Goal: Transaction & Acquisition: Book appointment/travel/reservation

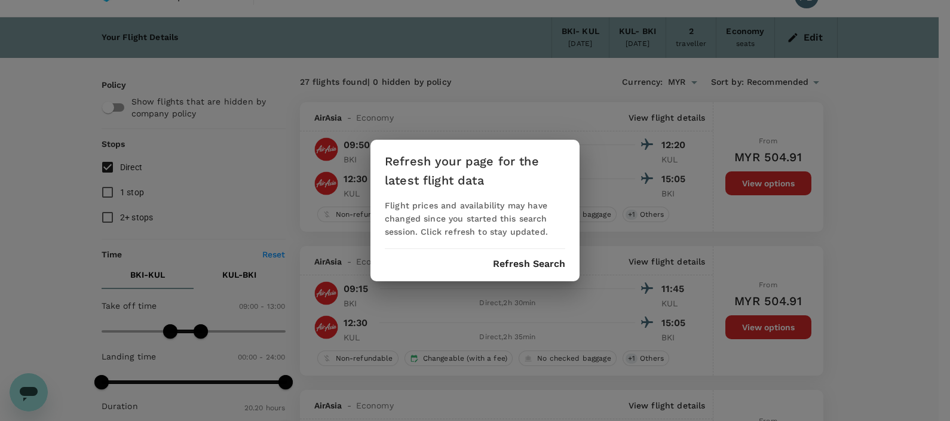
click at [508, 264] on button "Refresh Search" at bounding box center [529, 264] width 72 height 11
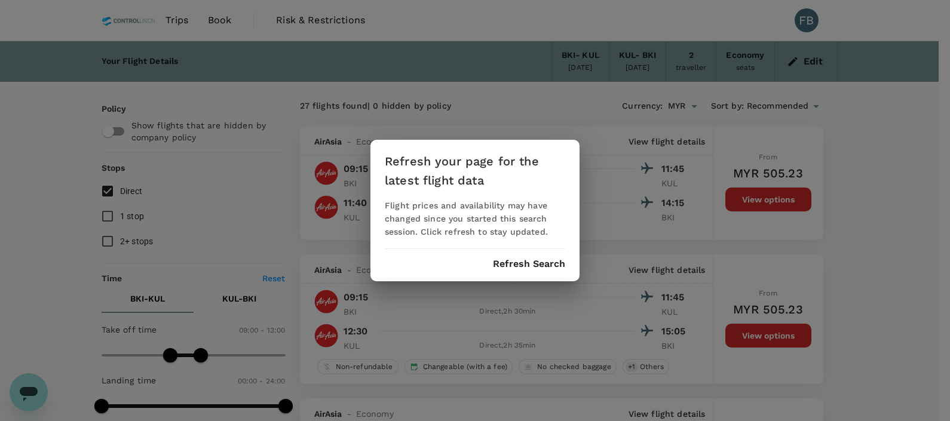
click at [511, 263] on button "Refresh Search" at bounding box center [529, 264] width 72 height 11
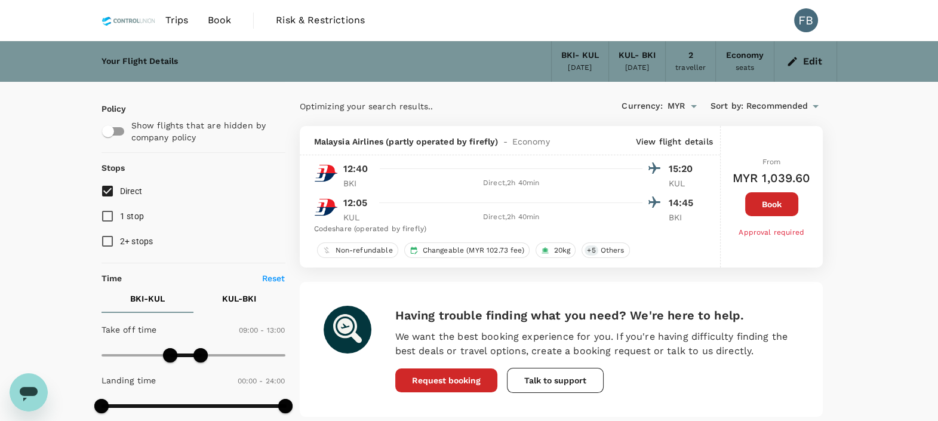
type input "1025"
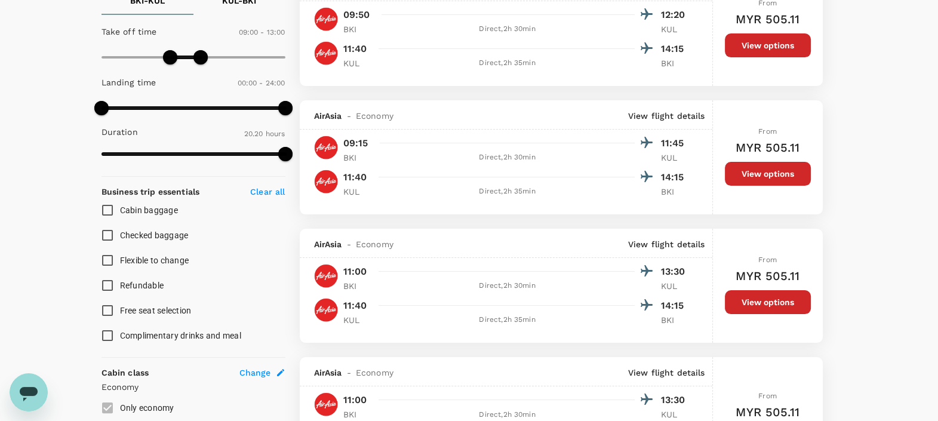
scroll to position [224, 0]
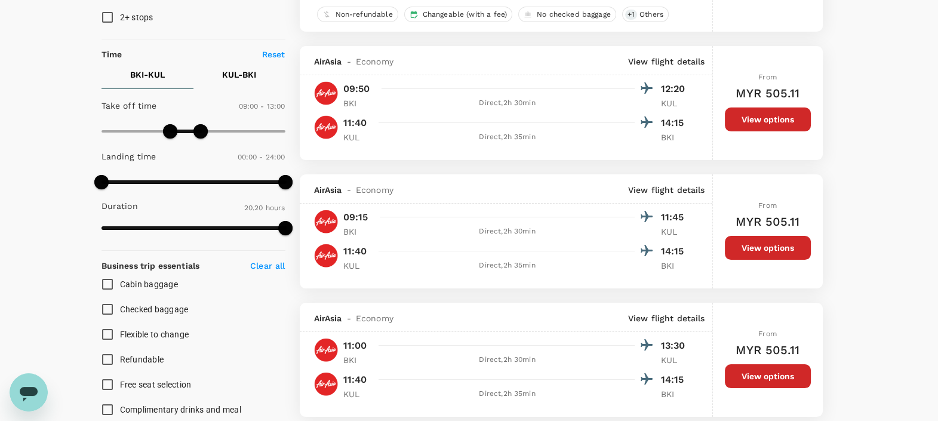
click at [781, 113] on button "View options" at bounding box center [768, 120] width 86 height 24
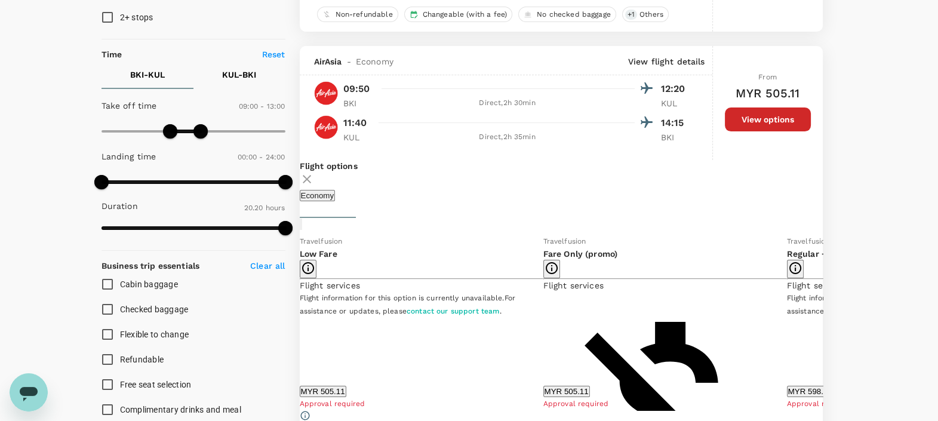
scroll to position [269, 0]
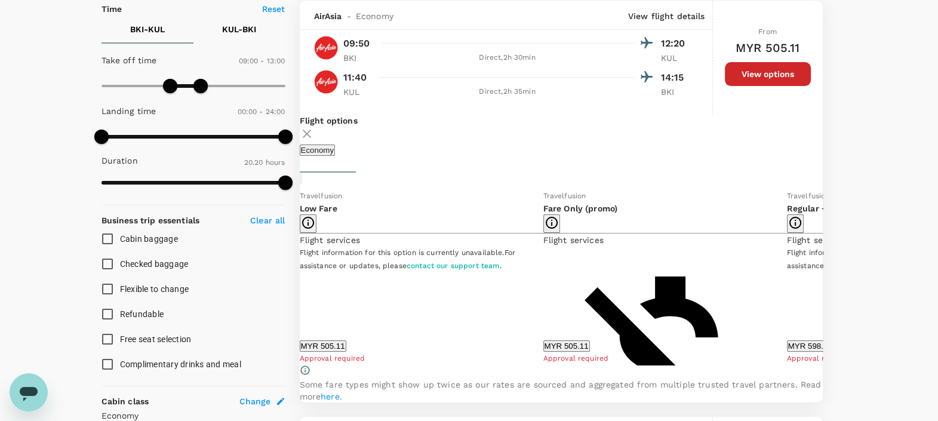
click at [826, 283] on icon at bounding box center [832, 277] width 12 height 12
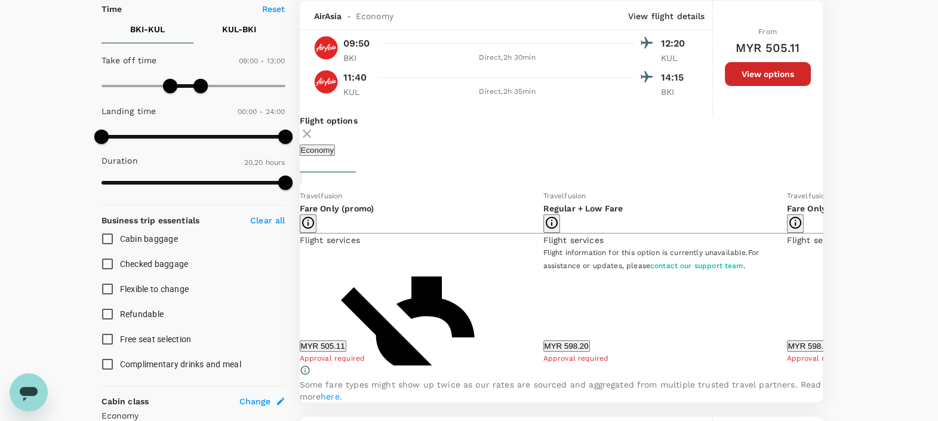
click at [826, 283] on icon at bounding box center [832, 277] width 12 height 12
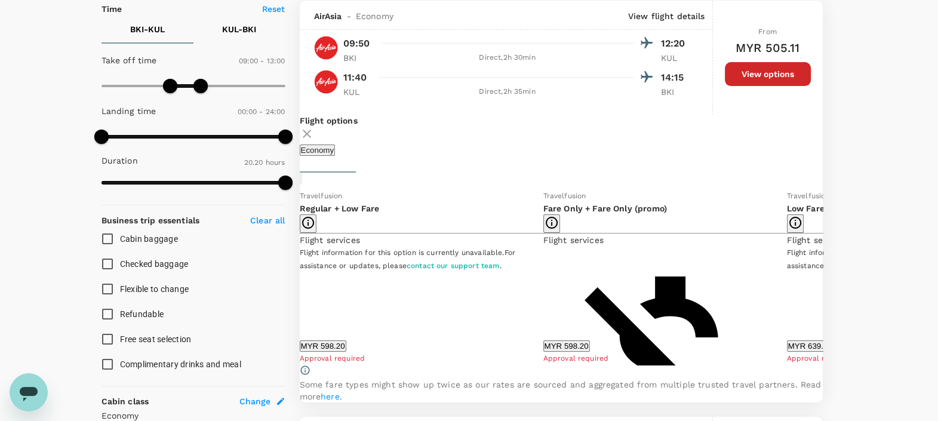
click at [826, 283] on icon at bounding box center [832, 277] width 12 height 12
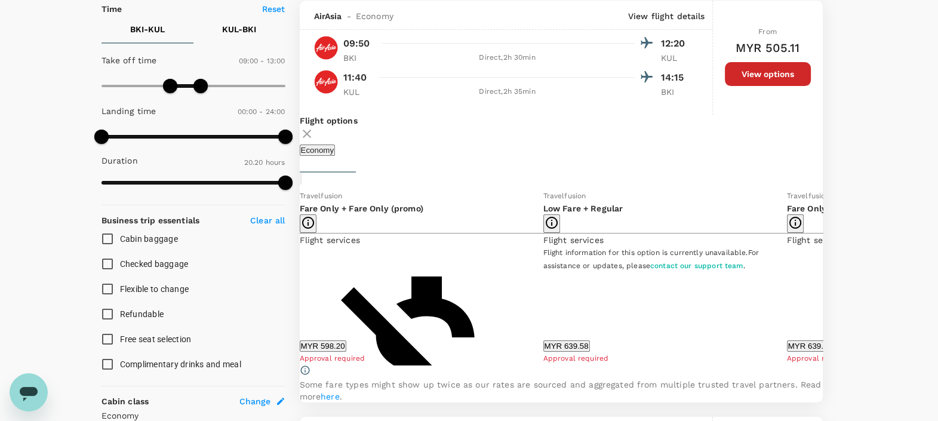
click at [826, 283] on icon at bounding box center [832, 277] width 12 height 12
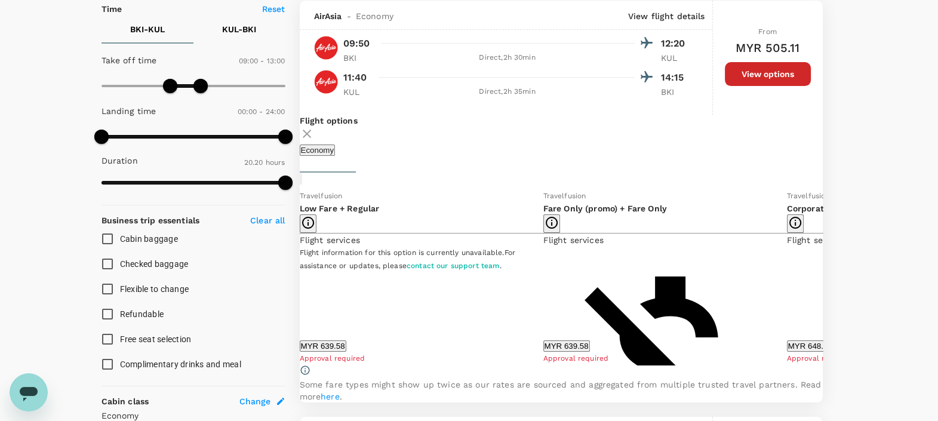
click at [787, 352] on button "MYR 648.48" at bounding box center [810, 345] width 47 height 11
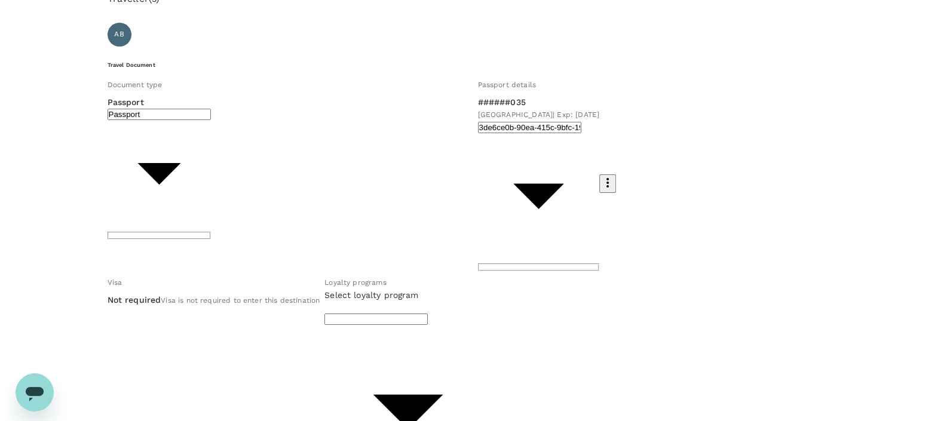
scroll to position [74, 0]
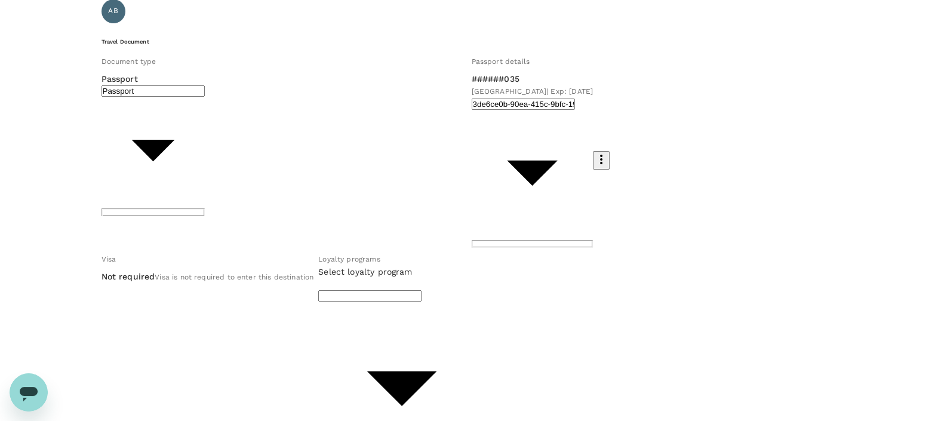
type input "1 - 72.64"
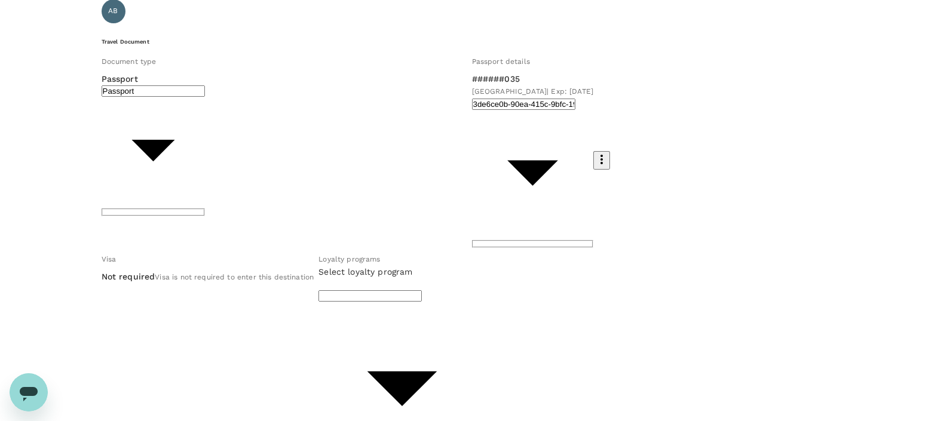
type input "1 - 75.92"
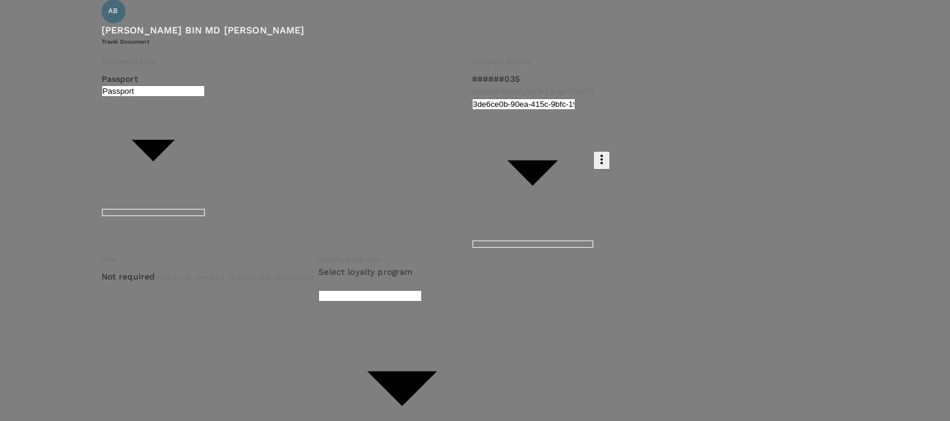
scroll to position [149, 0]
click at [242, 88] on p "Select" at bounding box center [154, 82] width 175 height 12
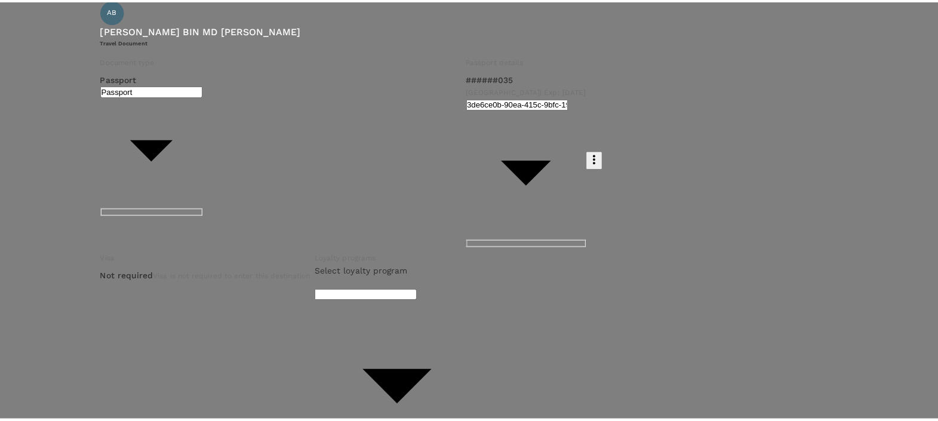
scroll to position [128, 0]
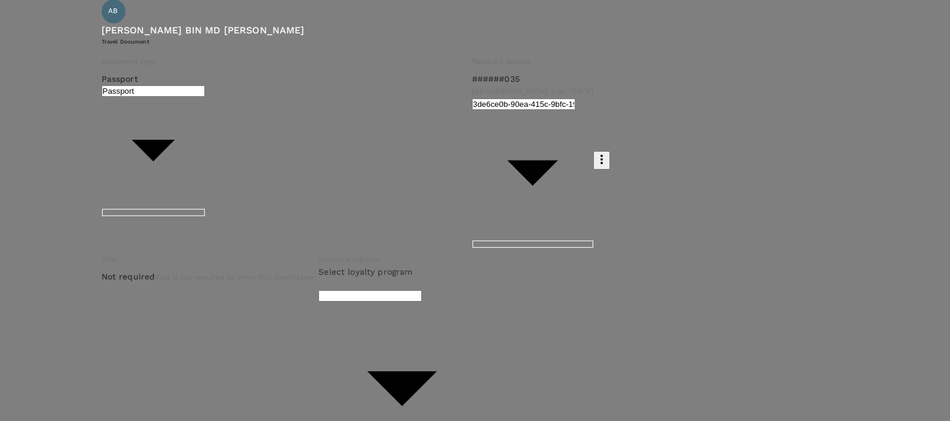
click at [245, 164] on p "Select" at bounding box center [157, 158] width 175 height 12
click at [609, 197] on div at bounding box center [475, 210] width 950 height 421
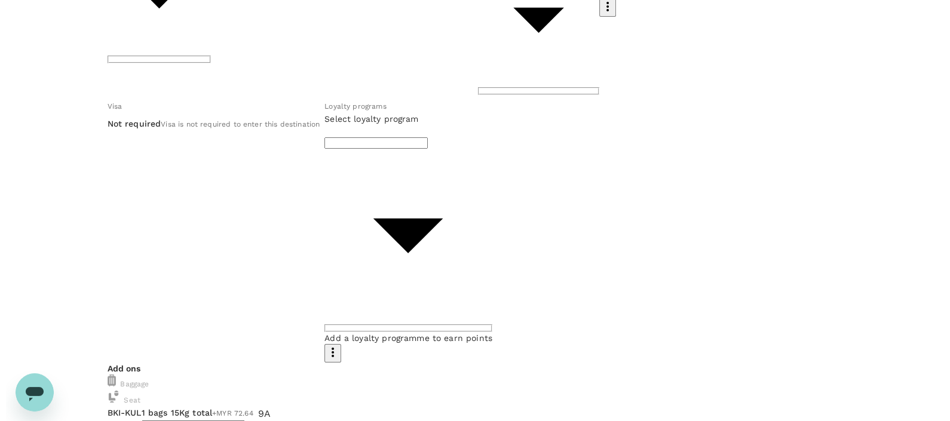
scroll to position [74, 0]
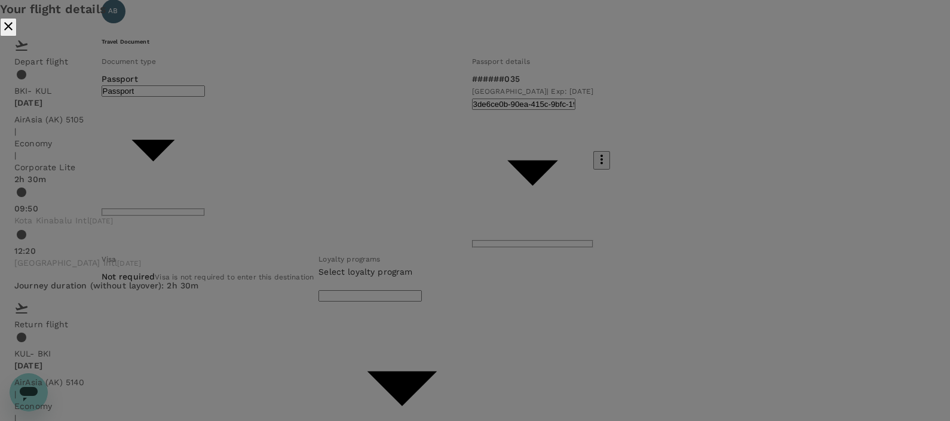
scroll to position [87, 0]
click at [854, 269] on div "Your flight details Depart flight BKI - [GEOGRAPHIC_DATA] [DATE] AirAsia ([GEOG…" at bounding box center [475, 294] width 950 height 588
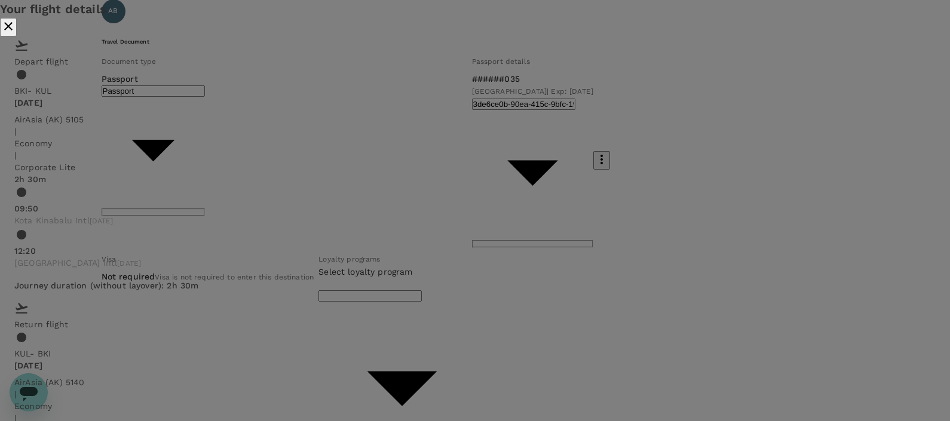
click at [854, 200] on div "Your flight details Depart flight BKI - [GEOGRAPHIC_DATA] [DATE] AirAsia ([GEOG…" at bounding box center [475, 294] width 950 height 588
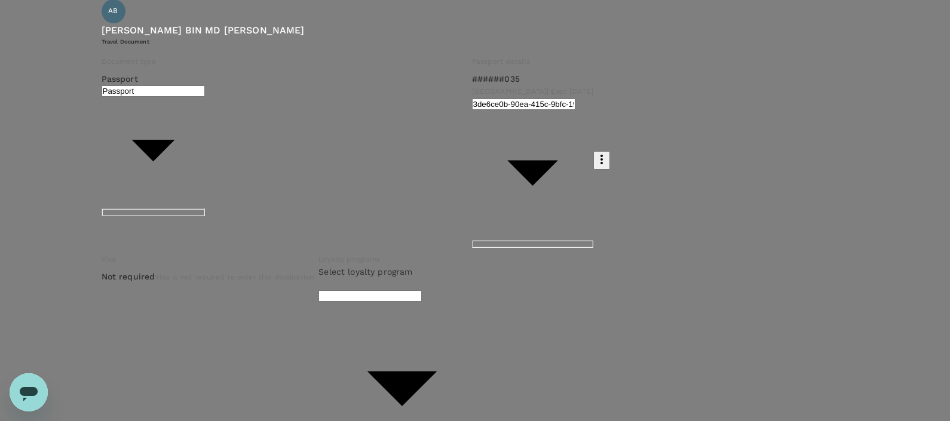
type input "9e254831-a140-43d4-90d9-f4bdc71b84d3"
paste textarea "Dear [PERSON_NAME]/[PERSON_NAME], Kindly assist to review and approve the fligh…"
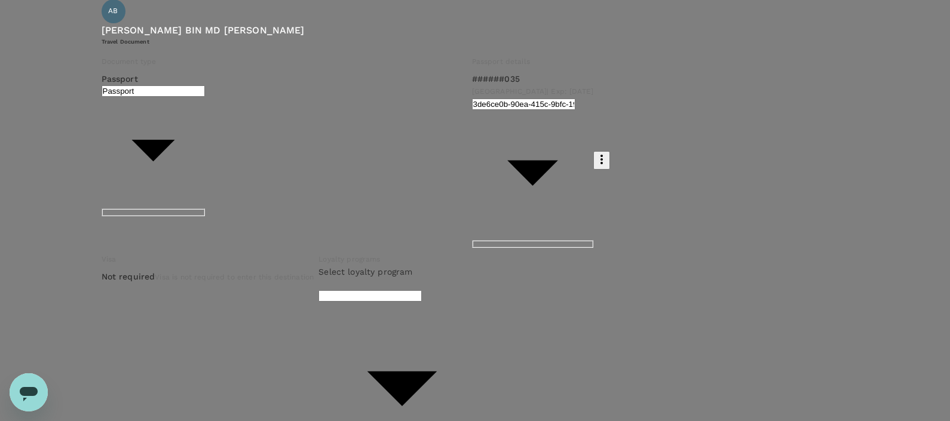
drag, startPoint x: 299, startPoint y: 309, endPoint x: 196, endPoint y: 309, distance: 102.7
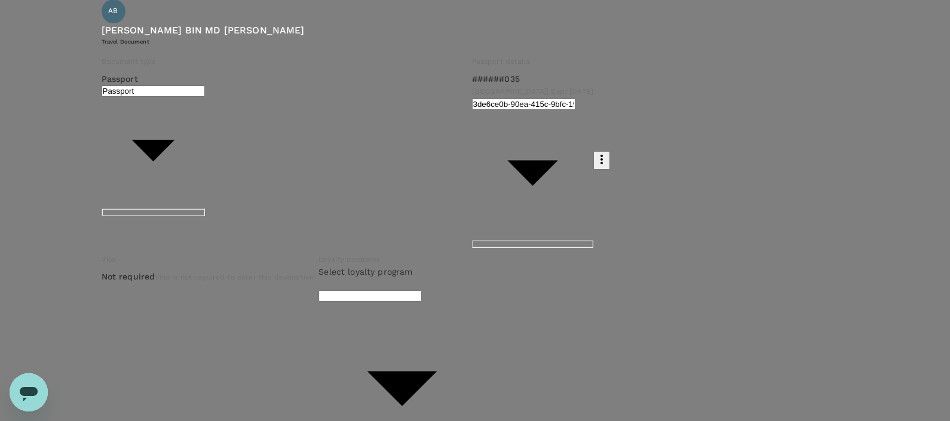
scroll to position [74, 0]
type textarea "Dear [PERSON_NAME]/[GEOGRAPHIC_DATA], Kindly assist to review and approve the f…"
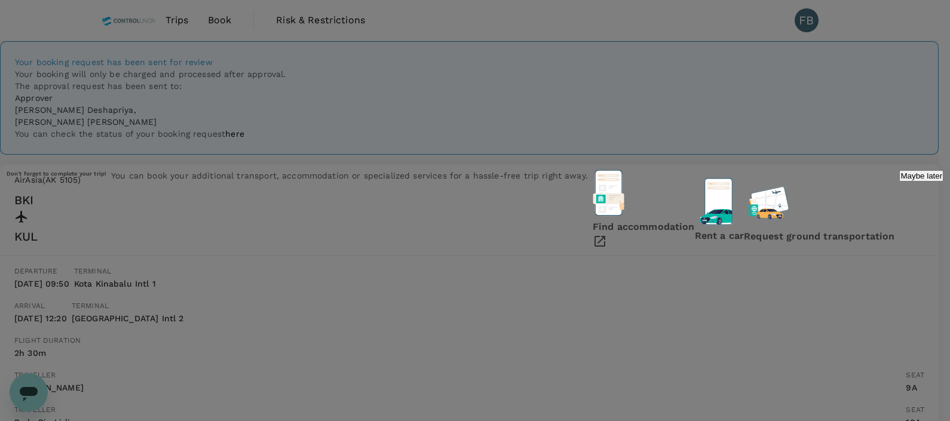
click at [900, 180] on p "Maybe later" at bounding box center [921, 175] width 42 height 9
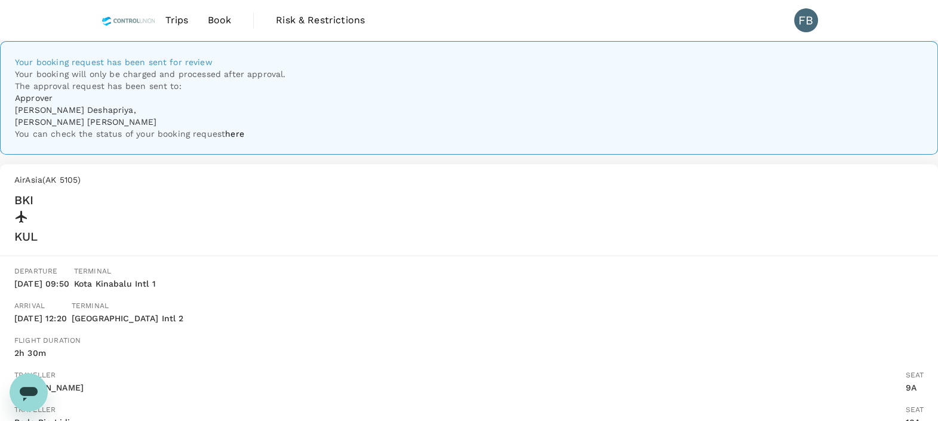
click at [129, 13] on img at bounding box center [129, 20] width 54 height 26
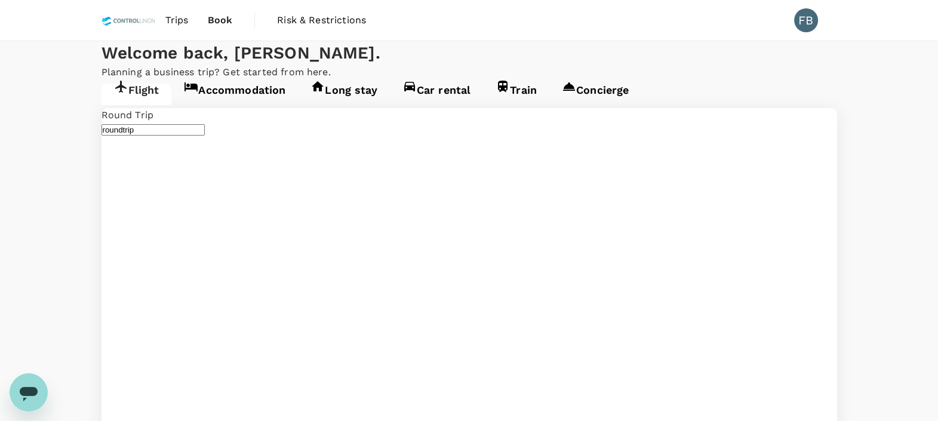
type input "Kota Kinabalu Intl (BKI)"
type input "Kuala Lumpur Intl ([GEOGRAPHIC_DATA])"
type input "Kota Kinabalu Intl (BKI)"
type input "Kuala Lumpur Intl ([GEOGRAPHIC_DATA])"
click at [237, 105] on link "Accommodation" at bounding box center [234, 95] width 127 height 22
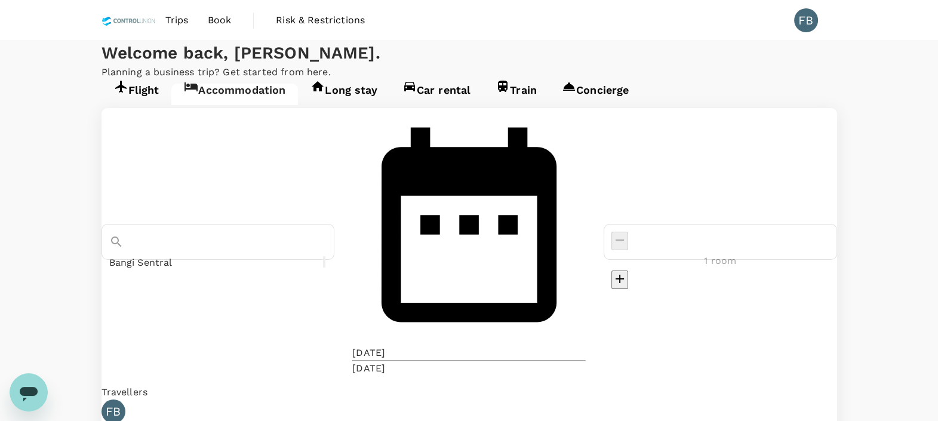
click at [283, 224] on div "Bangi Sentral" at bounding box center [219, 242] width 234 height 36
drag, startPoint x: 282, startPoint y: 205, endPoint x: 284, endPoint y: 194, distance: 11.5
click at [284, 253] on input "Bangi Sentral" at bounding box center [201, 262] width 185 height 19
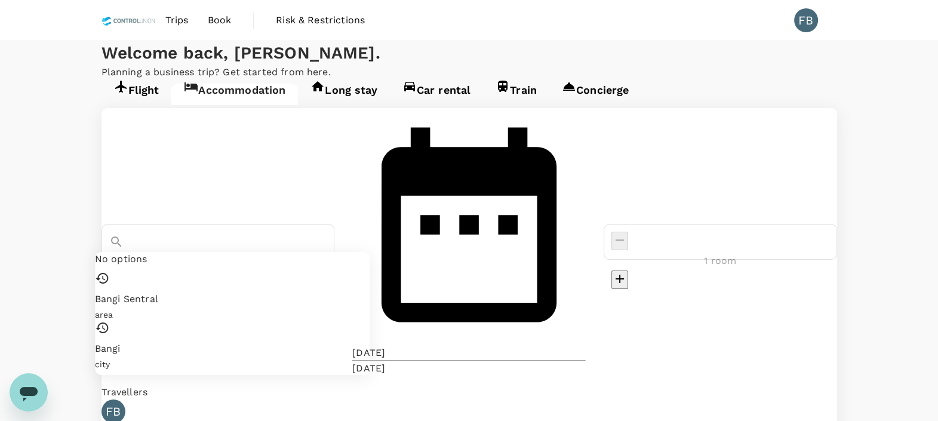
click at [284, 253] on input "Bangi Sentral" at bounding box center [201, 262] width 185 height 19
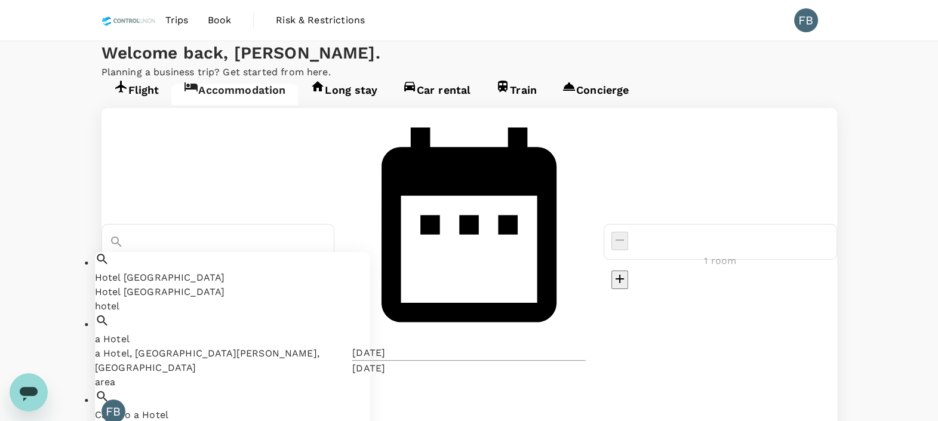
drag, startPoint x: 258, startPoint y: 191, endPoint x: 116, endPoint y: 177, distance: 142.9
click at [116, 177] on div "[GEOGRAPHIC_DATA] [GEOGRAPHIC_DATA] a Hotel a Hotel, [GEOGRAPHIC_DATA][PERSON_N…" at bounding box center [470, 319] width 736 height 422
paste input "DGateway Perdana Hote"
type input "[GEOGRAPHIC_DATA]"
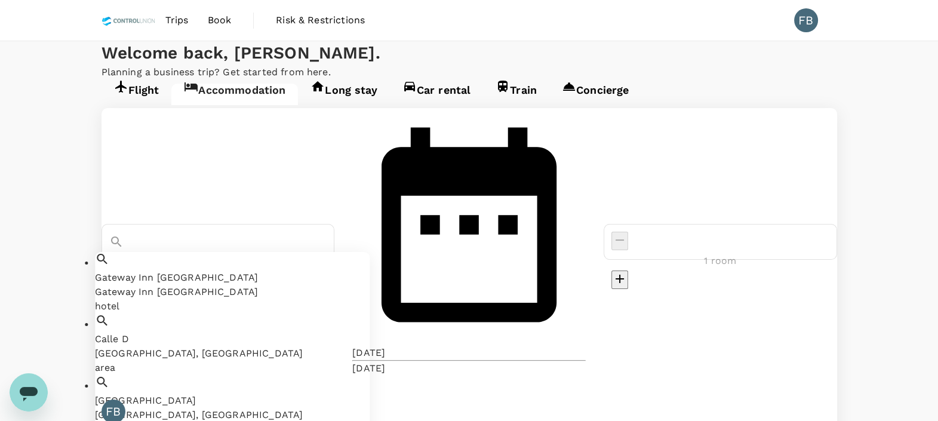
scroll to position [104, 0]
click at [323, 265] on icon "Clear" at bounding box center [323, 265] width 0 height 0
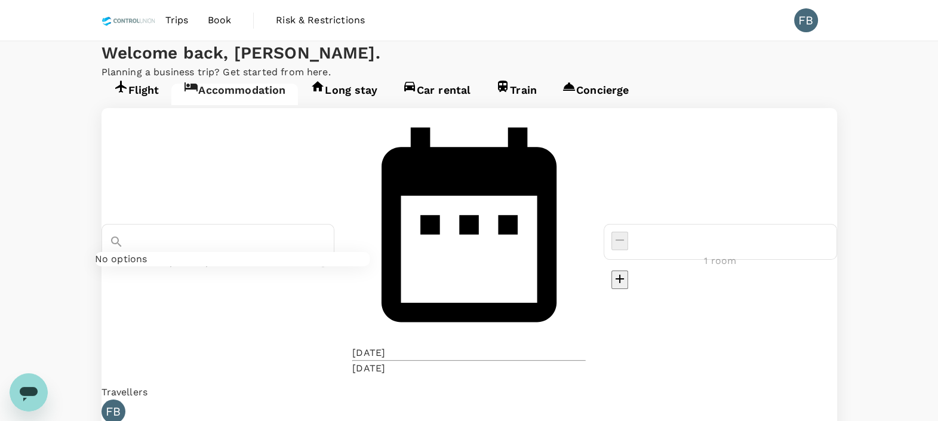
click at [294, 253] on input "text" at bounding box center [201, 262] width 185 height 19
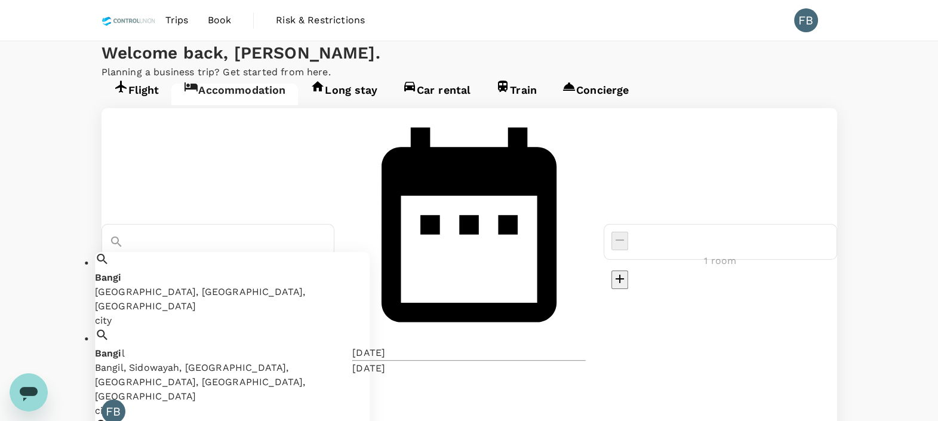
type input "bangi"
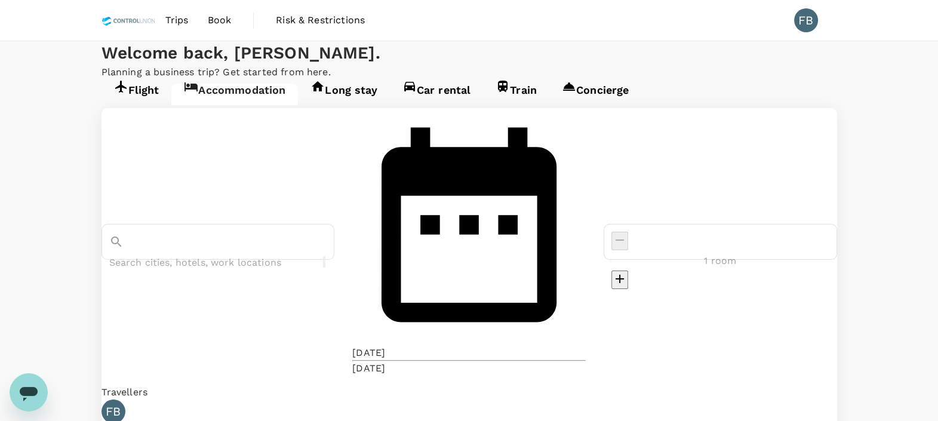
click at [263, 253] on input "text" at bounding box center [201, 262] width 185 height 19
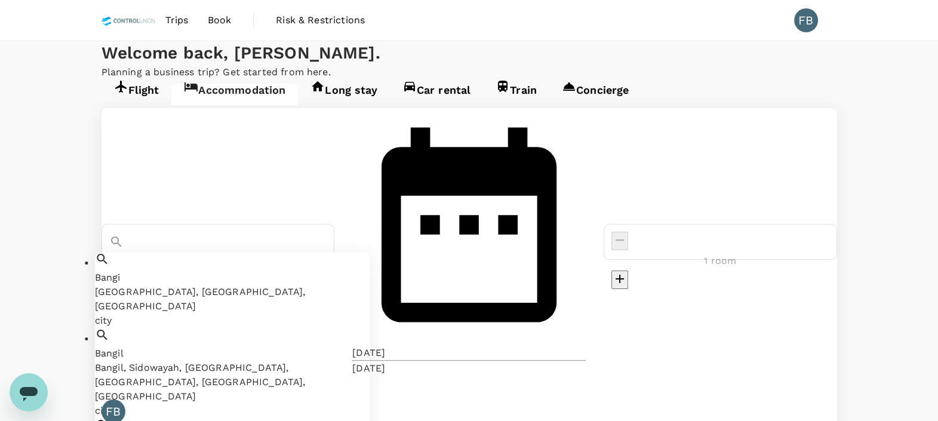
drag, startPoint x: 269, startPoint y: 216, endPoint x: 275, endPoint y: 219, distance: 7.0
click at [269, 271] on div "Bangi Bangi, [GEOGRAPHIC_DATA], [GEOGRAPHIC_DATA]" at bounding box center [232, 292] width 275 height 43
type input "Bangi"
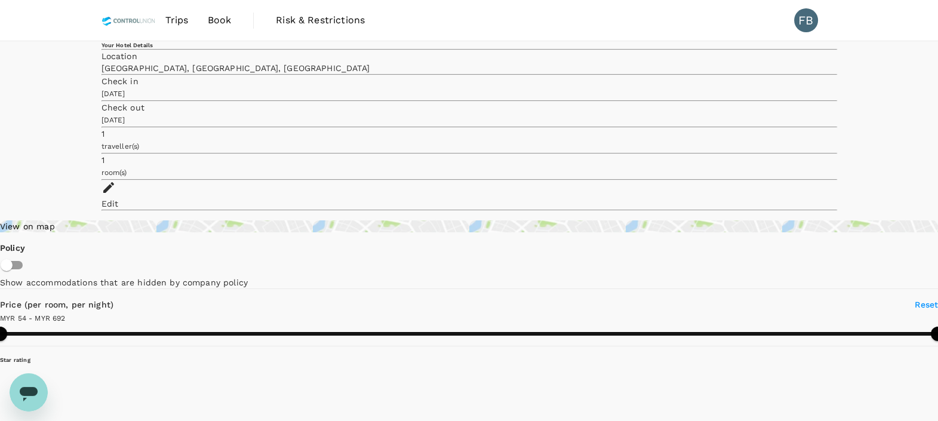
click at [154, 220] on div "View on map" at bounding box center [469, 226] width 938 height 12
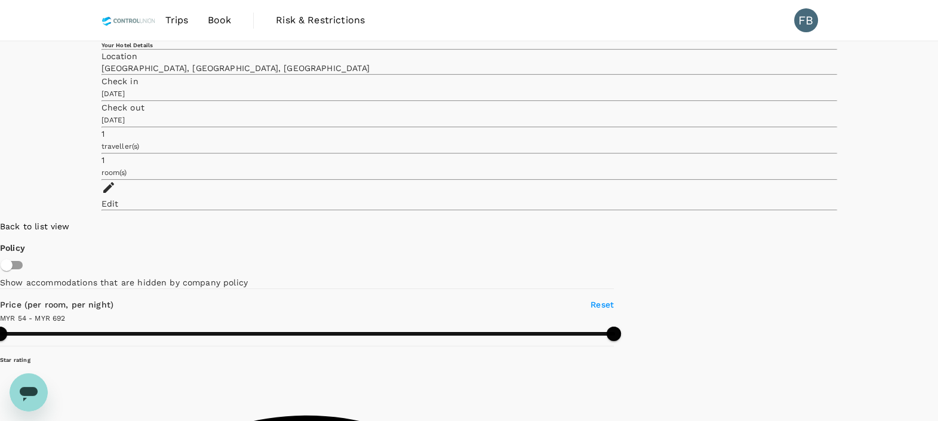
drag, startPoint x: 320, startPoint y: 233, endPoint x: 641, endPoint y: 225, distance: 321.4
click at [70, 222] on span "Back to list view" at bounding box center [35, 227] width 70 height 10
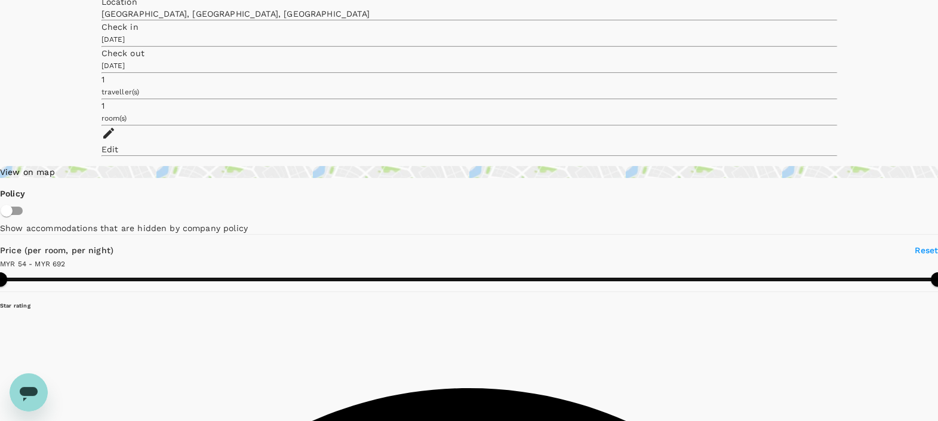
scroll to position [74, 0]
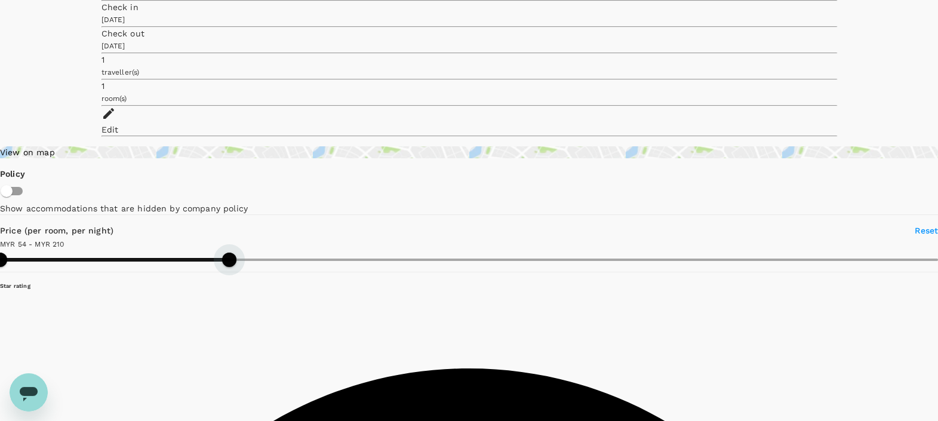
drag, startPoint x: 246, startPoint y: 194, endPoint x: 137, endPoint y: 201, distance: 108.9
click at [222, 253] on span at bounding box center [229, 260] width 14 height 14
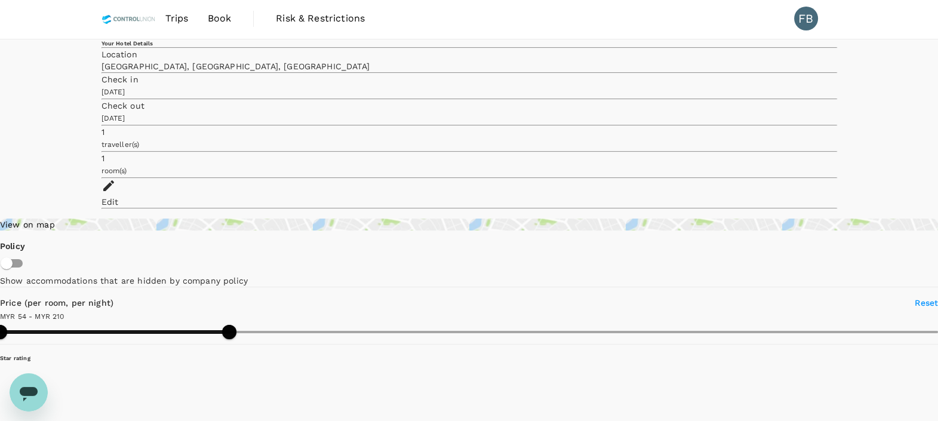
scroll to position [0, 0]
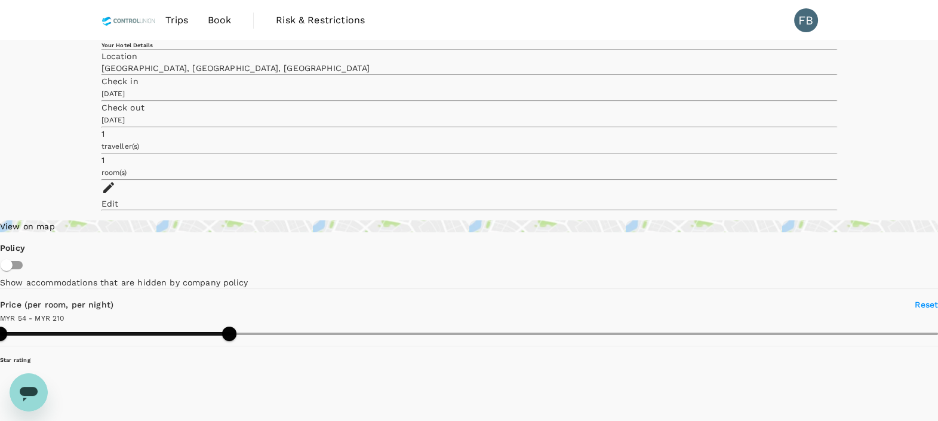
type input "210.38"
click at [364, 55] on div "Location" at bounding box center [470, 56] width 736 height 12
click at [802, 198] on div "Edit" at bounding box center [470, 204] width 736 height 12
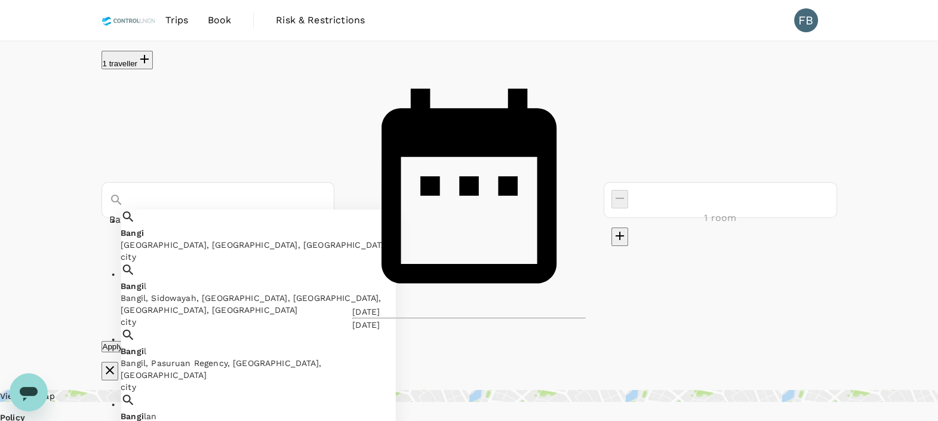
click at [294, 210] on input "Bangi" at bounding box center [201, 219] width 185 height 19
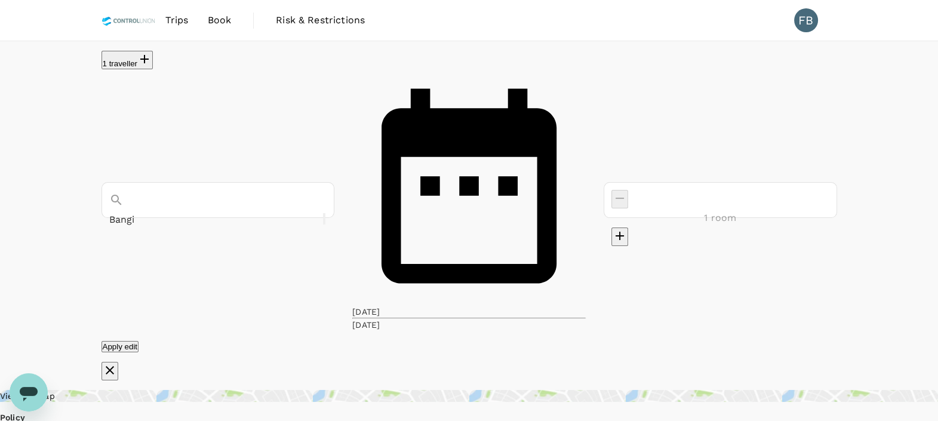
click at [329, 182] on div "Bangi" at bounding box center [219, 200] width 234 height 36
click at [294, 210] on input "Bangi" at bounding box center [201, 219] width 185 height 19
type input "OYO 90729 [GEOGRAPHIC_DATA]"
click at [324, 222] on icon "Clear" at bounding box center [324, 222] width 0 height 0
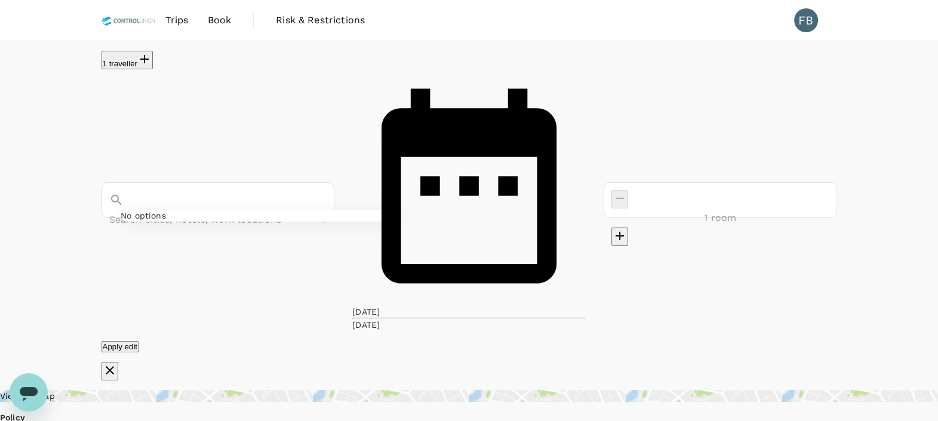
click at [218, 210] on input "text" at bounding box center [201, 219] width 185 height 19
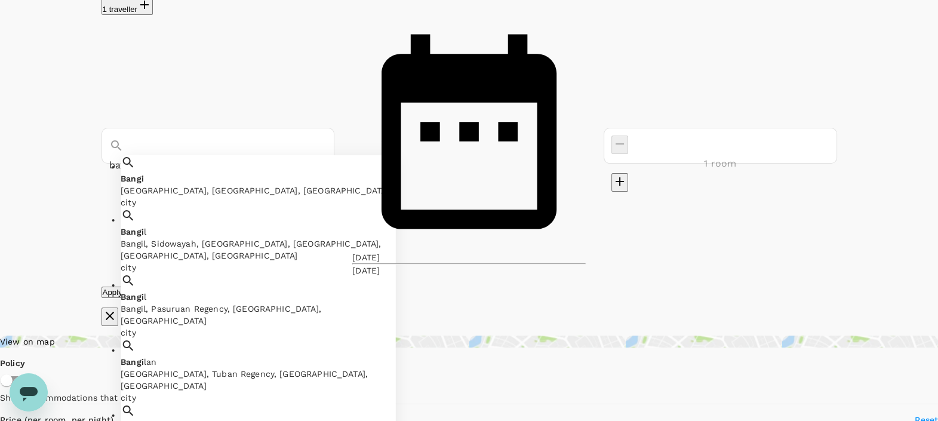
scroll to position [74, 0]
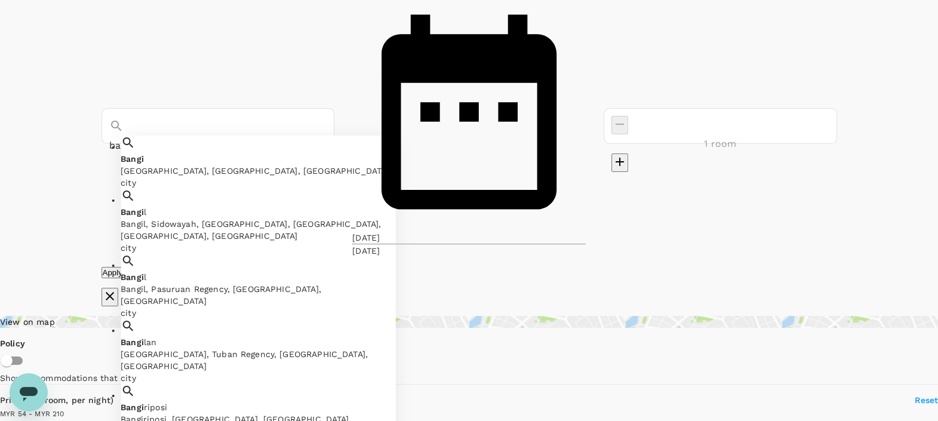
click at [284, 165] on div "[GEOGRAPHIC_DATA], [GEOGRAPHIC_DATA], [GEOGRAPHIC_DATA]" at bounding box center [258, 171] width 275 height 12
type input "Bangi"
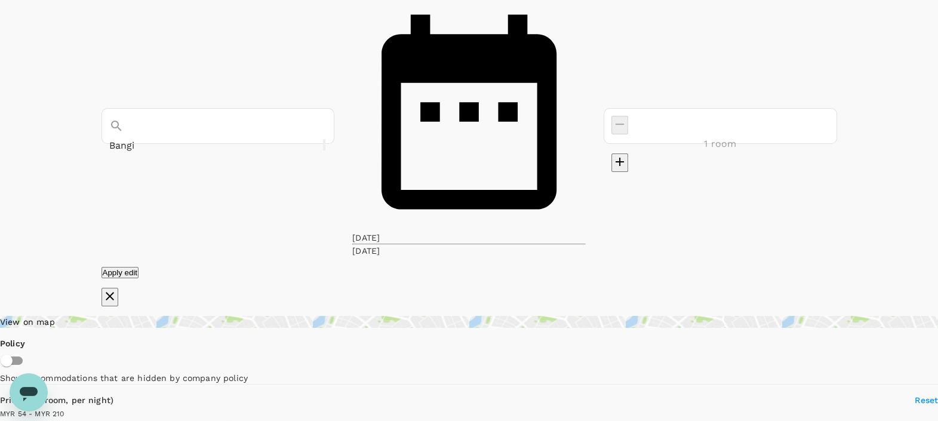
click at [139, 267] on button "Apply edit" at bounding box center [121, 272] width 38 height 11
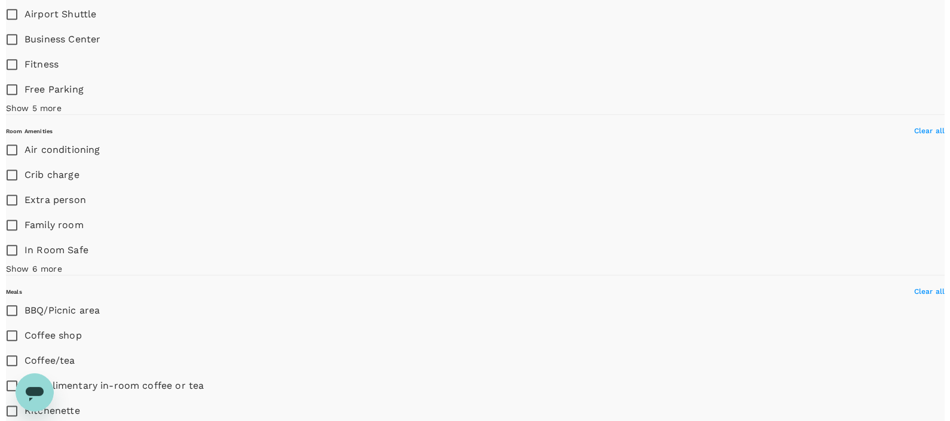
scroll to position [1717, 0]
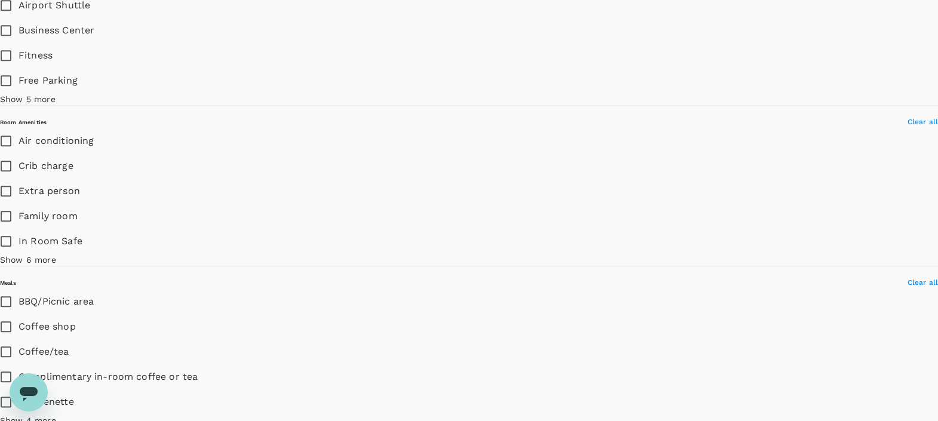
type input "691.38"
